Goal: Navigation & Orientation: Understand site structure

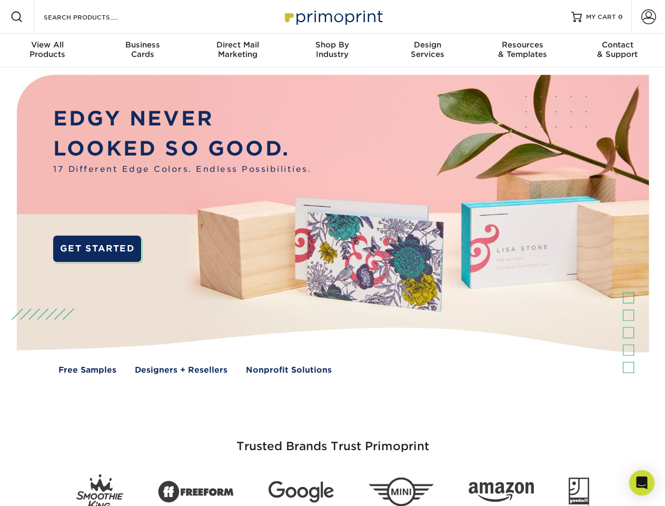
click at [332, 253] on img at bounding box center [332, 231] width 658 height 329
click at [17, 17] on span at bounding box center [17, 17] width 13 height 13
click at [648, 17] on span at bounding box center [649, 16] width 15 height 15
click at [47, 51] on div "View All Products" at bounding box center [47, 49] width 95 height 19
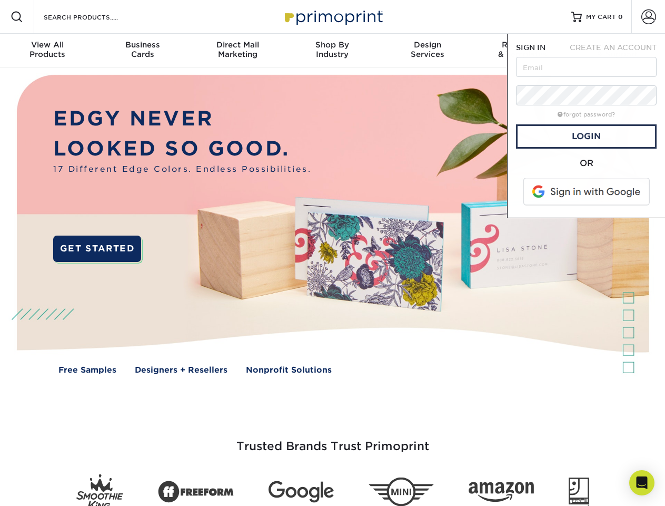
click at [142, 51] on div "Business Cards" at bounding box center [142, 49] width 95 height 19
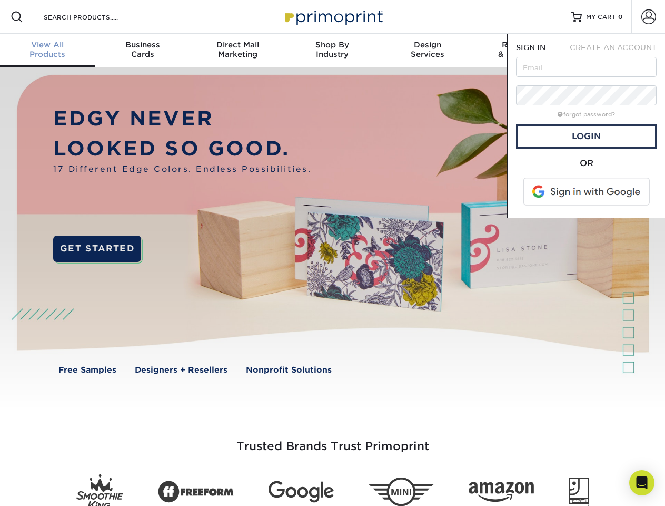
click at [238, 51] on div "Direct Mail Marketing" at bounding box center [237, 49] width 95 height 19
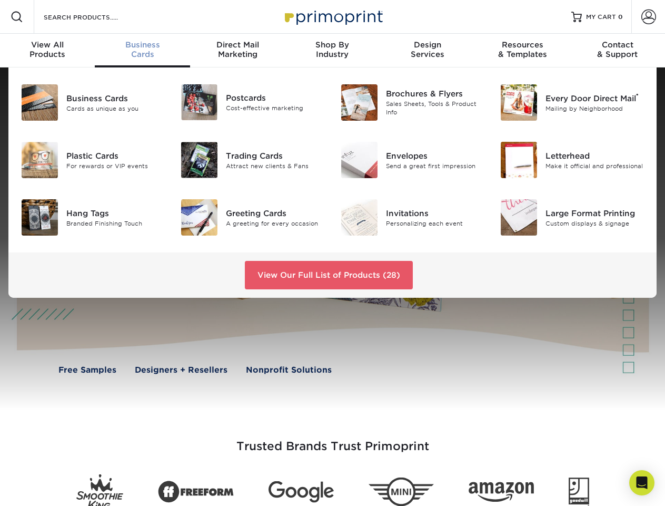
click at [332, 51] on div "Shop By Industry" at bounding box center [332, 49] width 95 height 19
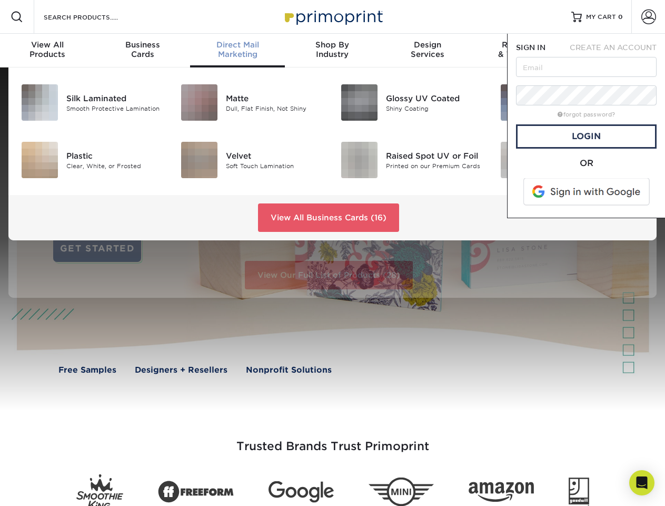
click at [428, 51] on div "Design Services" at bounding box center [427, 49] width 95 height 19
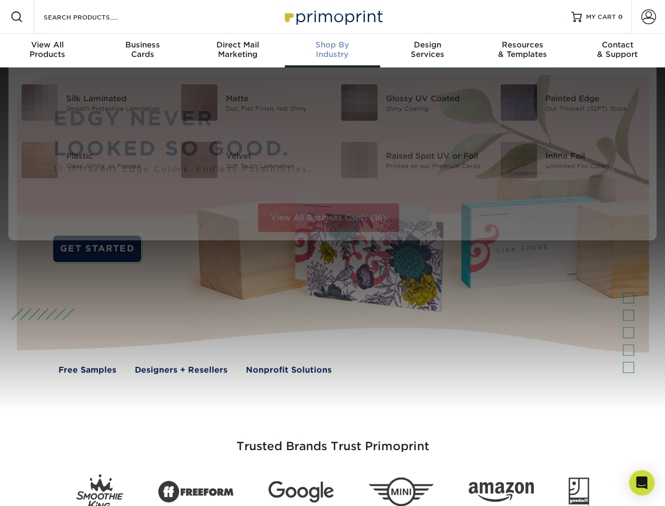
click at [523, 51] on span "SIGN IN" at bounding box center [530, 47] width 29 height 8
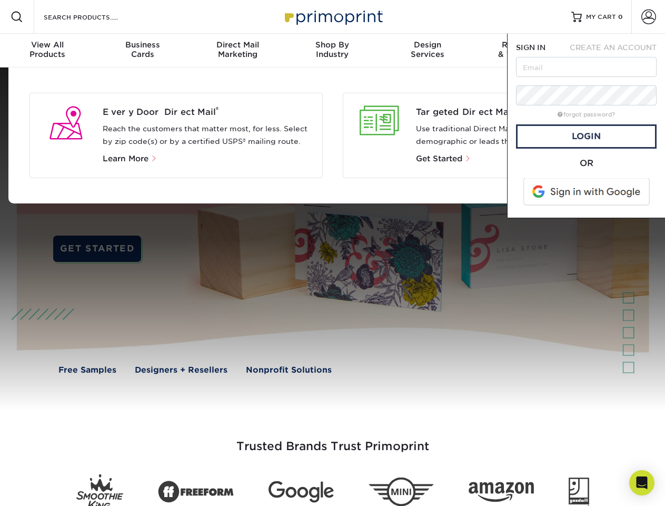
click at [618, 51] on div "Contact & Support" at bounding box center [617, 49] width 95 height 19
